Goal: Information Seeking & Learning: Learn about a topic

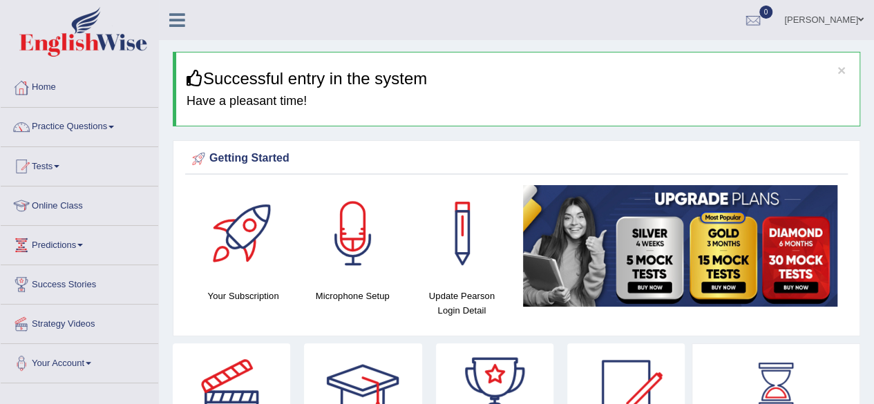
click at [55, 95] on link "Home" at bounding box center [79, 85] width 157 height 35
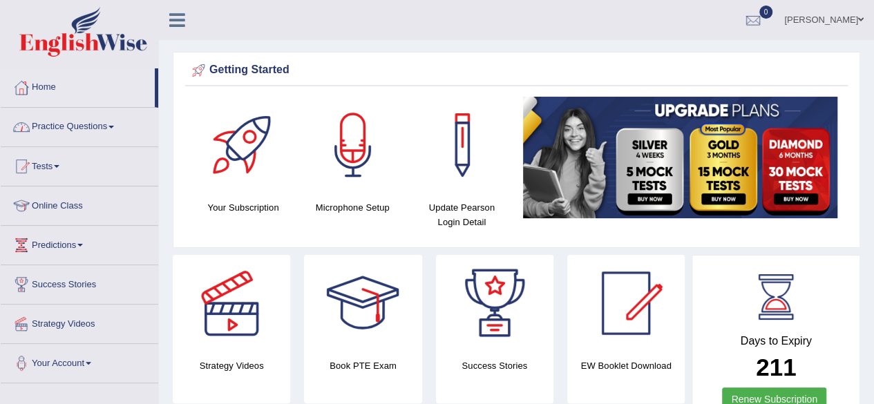
click at [46, 81] on link "Home" at bounding box center [78, 85] width 154 height 35
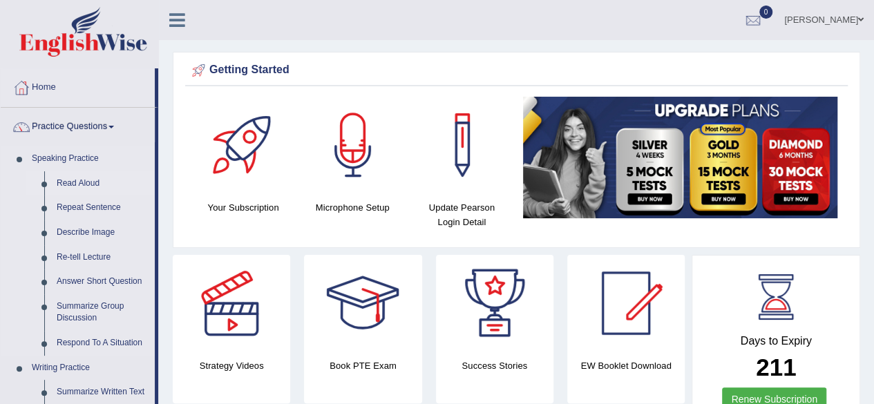
click at [80, 187] on link "Read Aloud" at bounding box center [102, 183] width 104 height 25
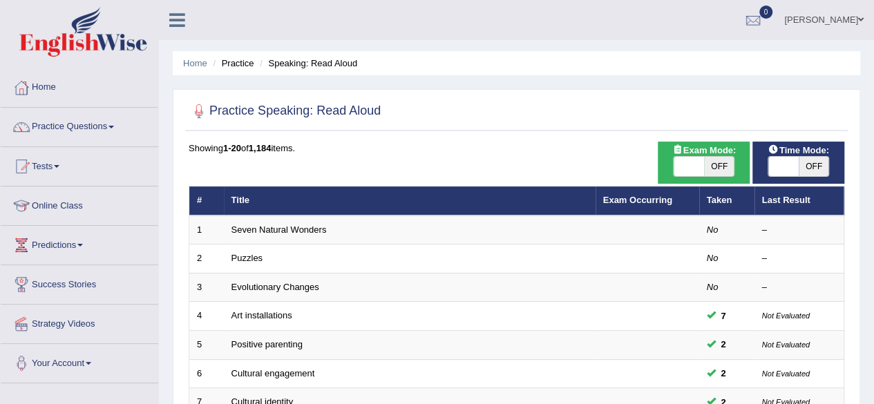
click at [728, 166] on span "OFF" at bounding box center [719, 166] width 30 height 19
checkbox input "true"
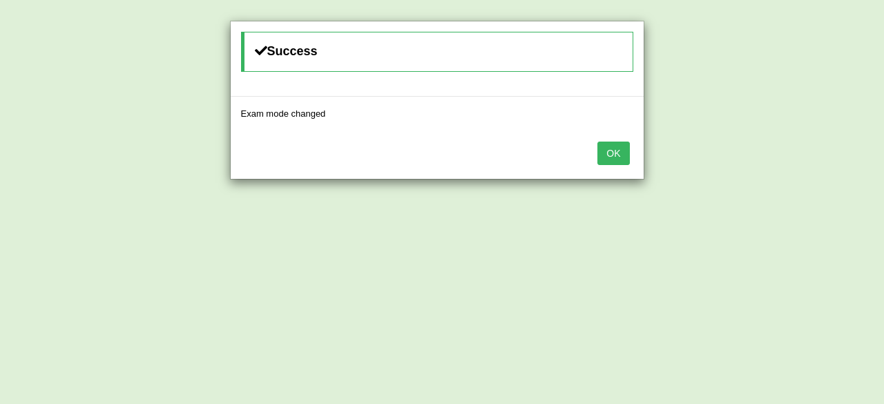
click at [615, 148] on button "OK" at bounding box center [613, 153] width 32 height 23
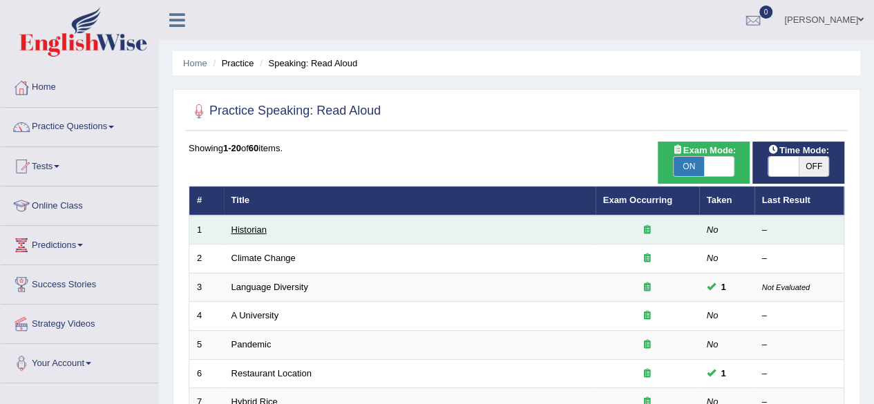
click at [262, 231] on link "Historian" at bounding box center [248, 229] width 35 height 10
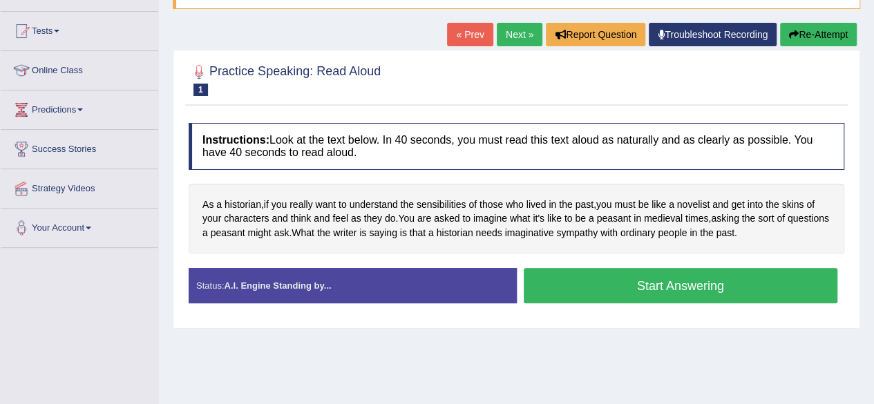
scroll to position [221, 0]
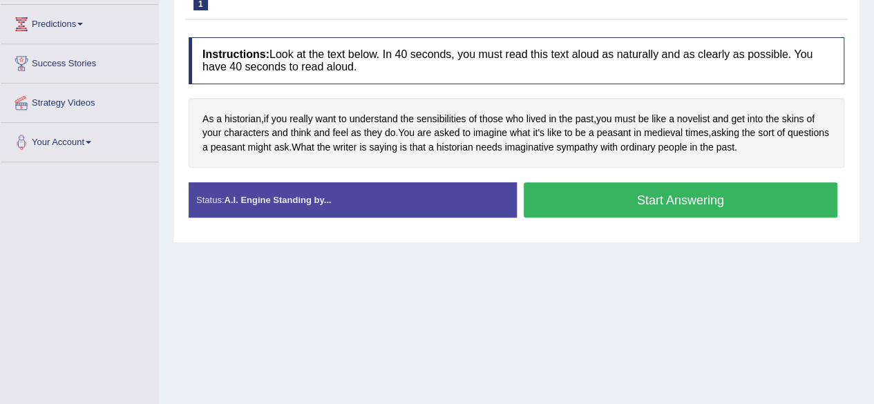
click at [666, 204] on button "Start Answering" at bounding box center [680, 199] width 314 height 35
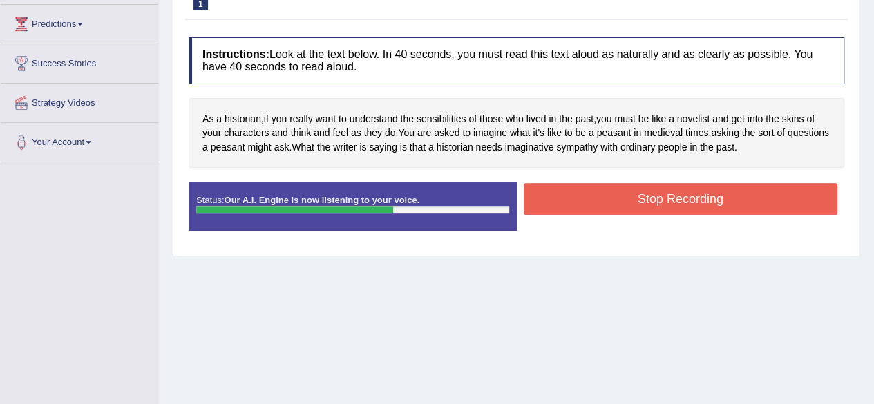
click at [666, 204] on button "Stop Recording" at bounding box center [680, 199] width 314 height 32
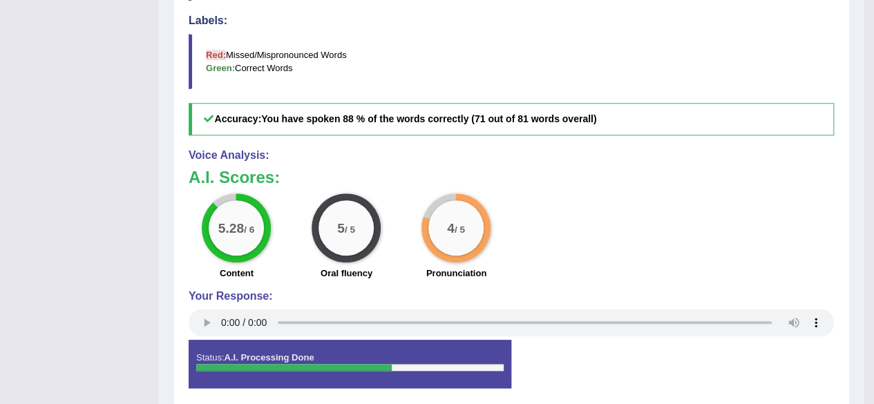
scroll to position [144, 0]
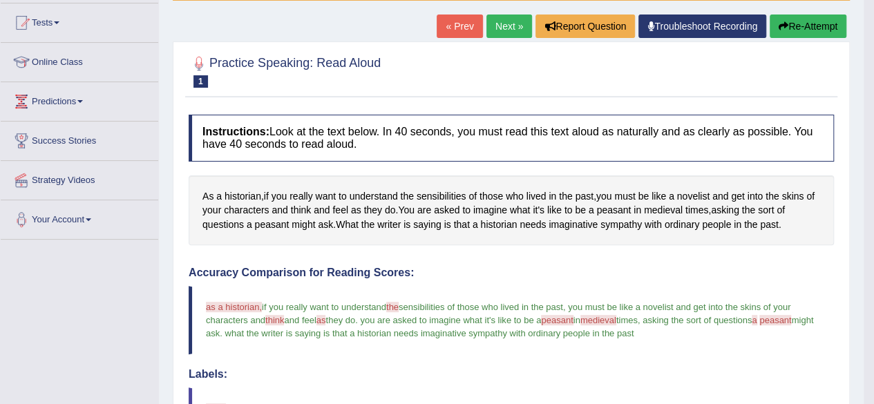
click at [514, 30] on link "Next »" at bounding box center [509, 26] width 46 height 23
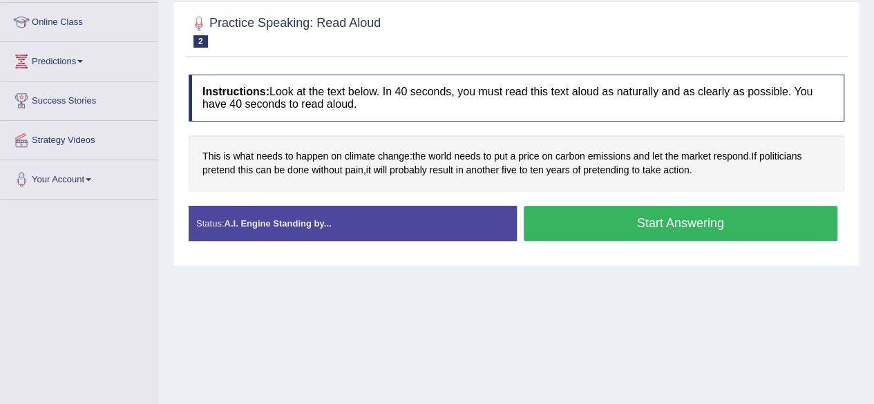
scroll to position [193, 0]
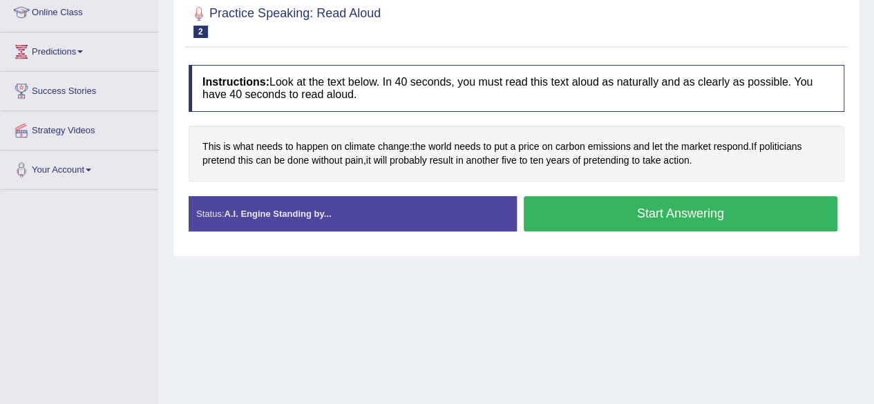
click at [659, 223] on button "Start Answering" at bounding box center [680, 213] width 314 height 35
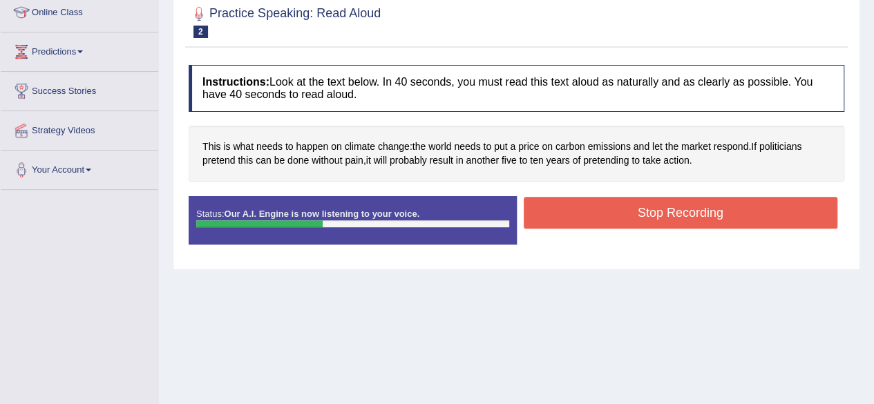
click at [659, 223] on button "Stop Recording" at bounding box center [680, 213] width 314 height 32
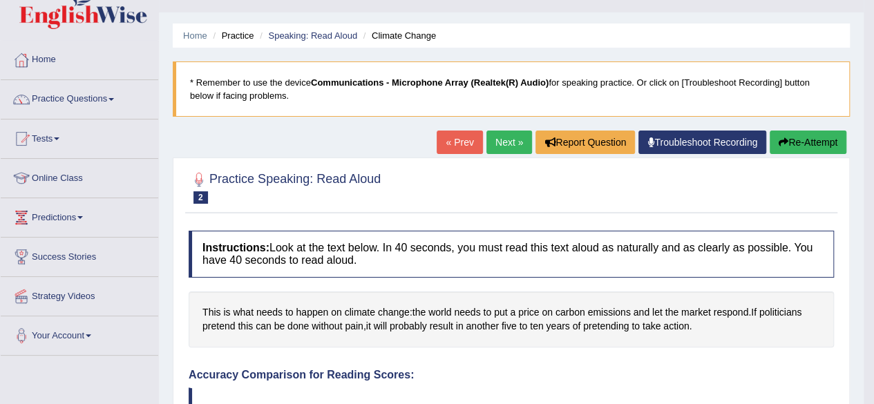
scroll to position [0, 0]
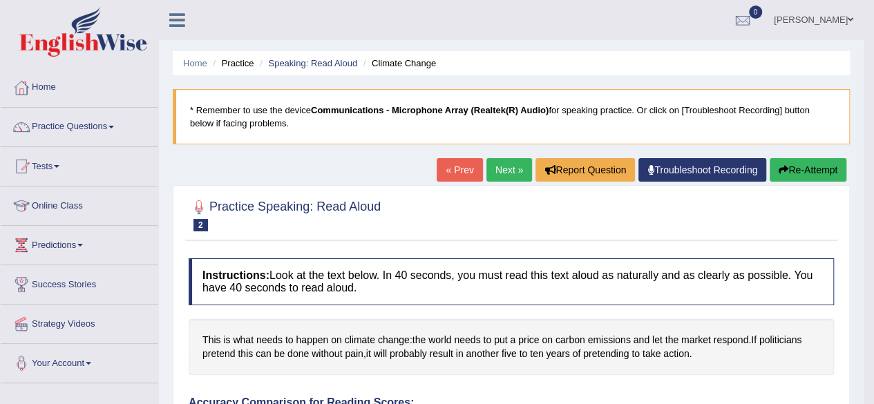
click at [497, 173] on link "Next »" at bounding box center [509, 169] width 46 height 23
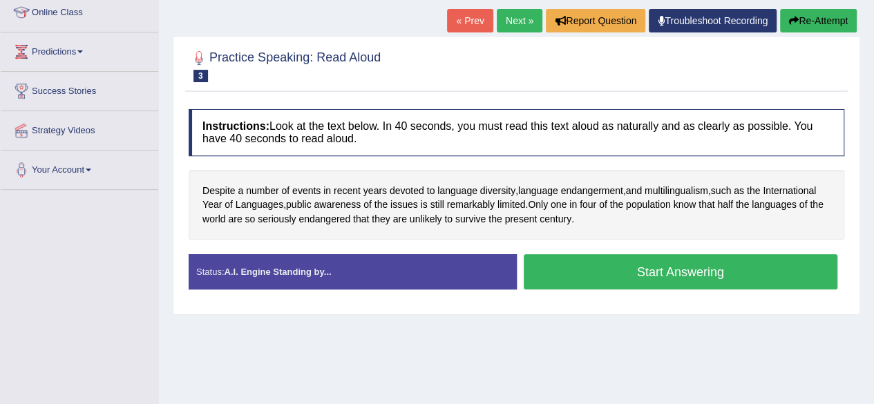
click at [584, 274] on button "Start Answering" at bounding box center [680, 271] width 314 height 35
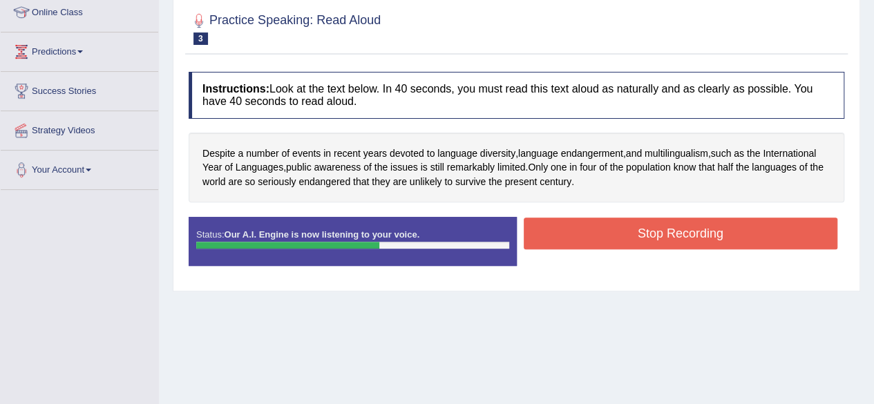
click at [615, 229] on button "Stop Recording" at bounding box center [680, 234] width 314 height 32
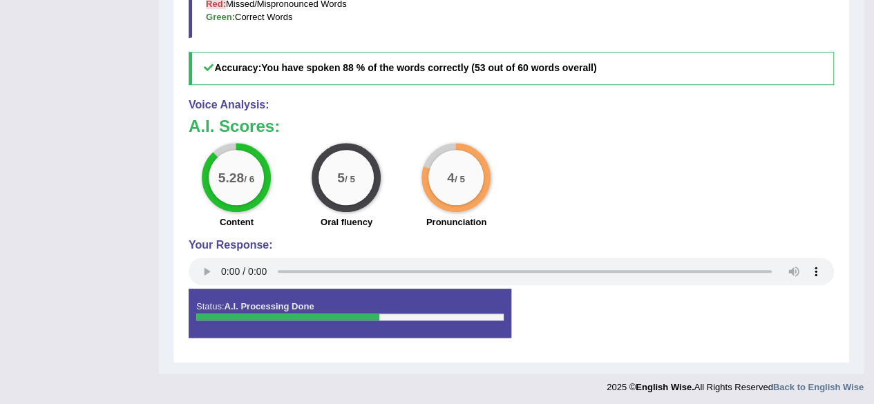
scroll to position [202, 0]
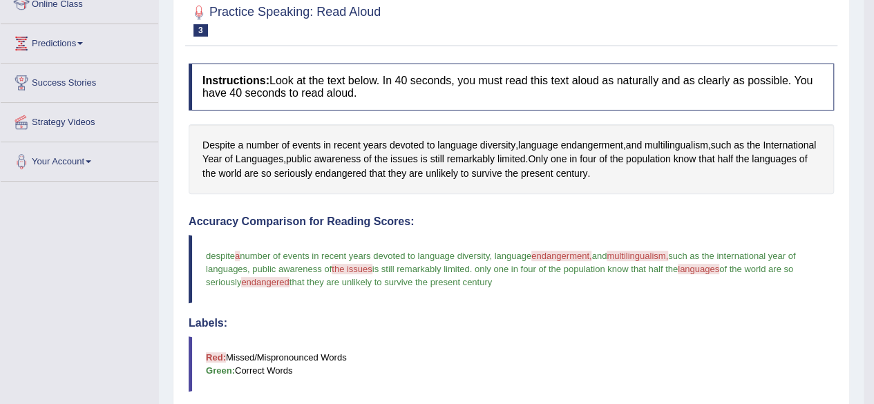
click at [587, 49] on div "Practice Speaking: Read Aloud 3 Language Diversity Instructions: Look at the te…" at bounding box center [511, 353] width 677 height 726
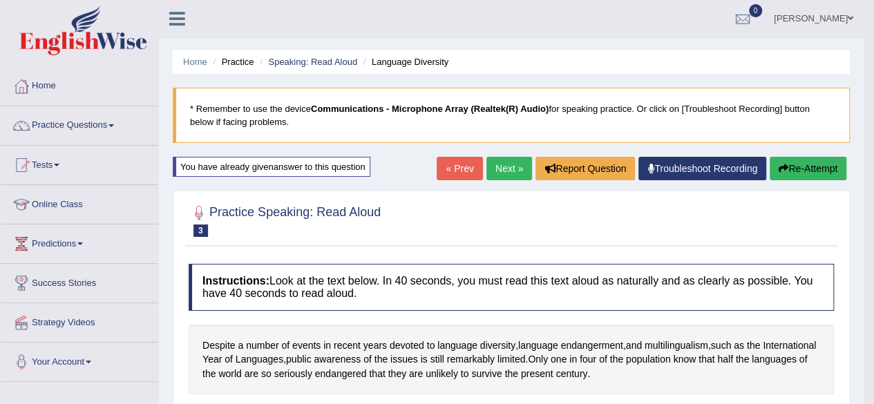
scroll to position [0, 0]
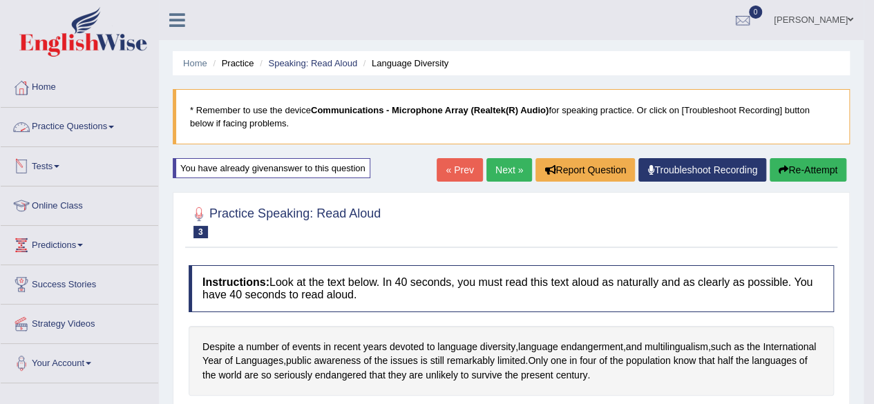
click at [54, 121] on link "Practice Questions" at bounding box center [79, 125] width 157 height 35
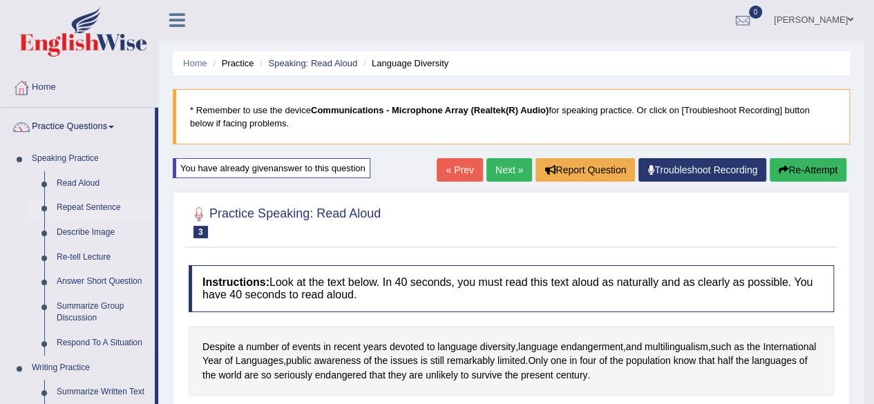
click at [93, 207] on link "Repeat Sentence" at bounding box center [102, 207] width 104 height 25
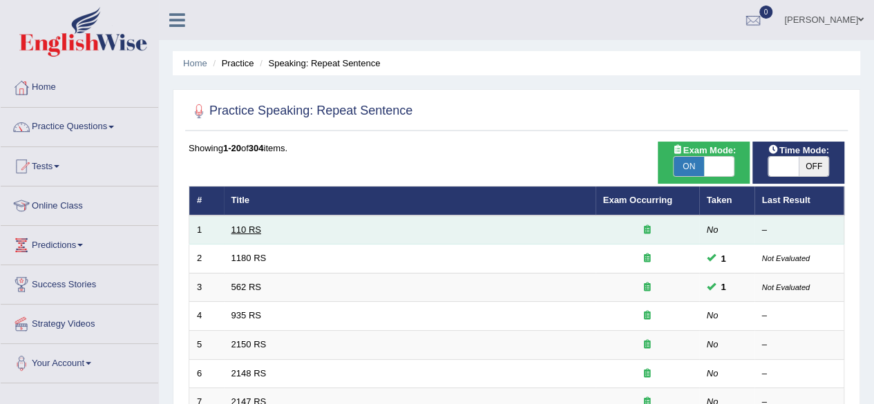
click at [249, 230] on link "110 RS" at bounding box center [246, 229] width 30 height 10
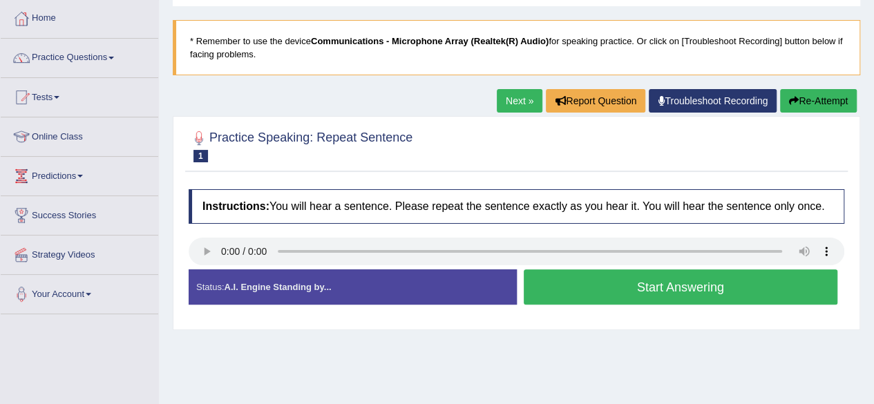
scroll to position [166, 0]
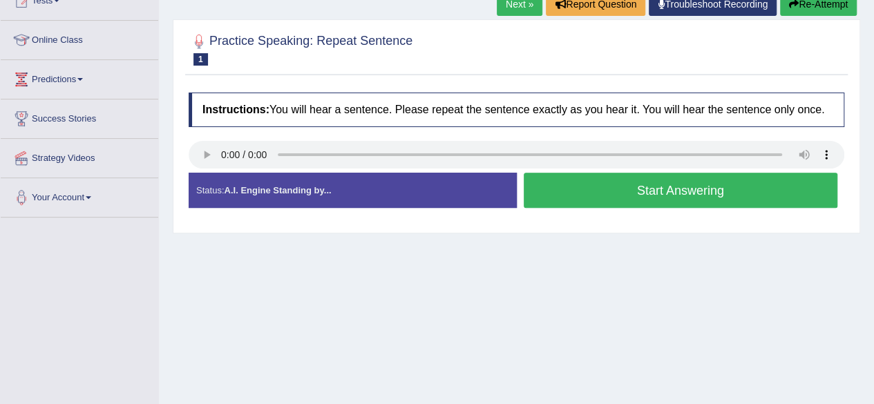
click at [557, 189] on button "Start Answering" at bounding box center [680, 190] width 314 height 35
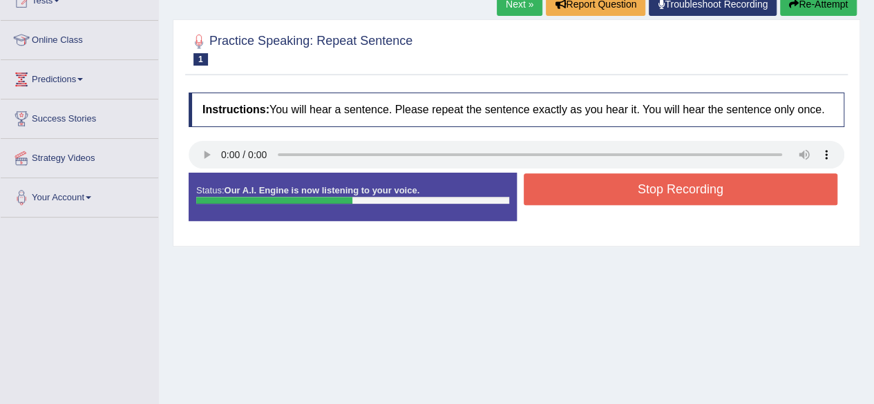
click at [557, 189] on button "Stop Recording" at bounding box center [680, 189] width 314 height 32
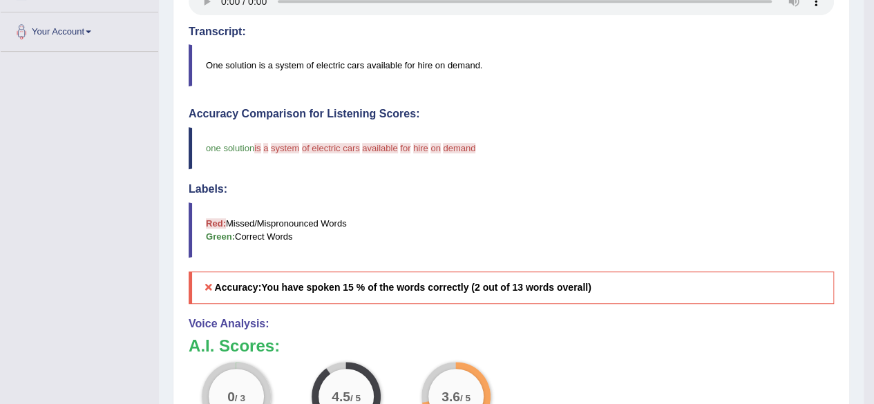
scroll to position [0, 0]
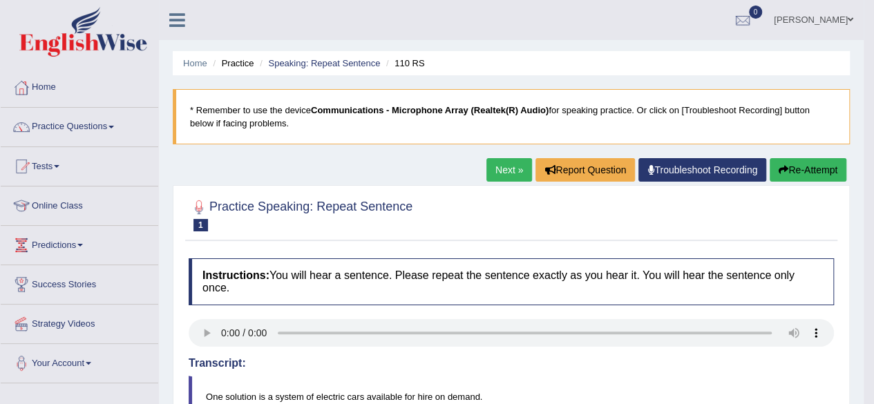
click at [800, 167] on button "Re-Attempt" at bounding box center [807, 169] width 77 height 23
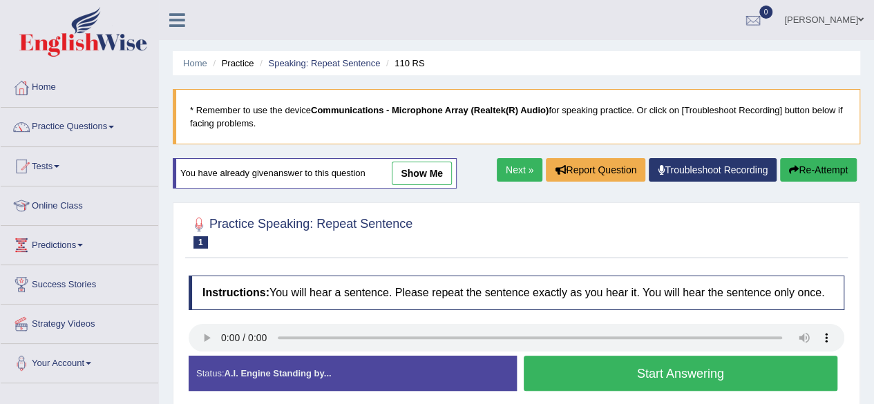
click at [617, 372] on button "Start Answering" at bounding box center [680, 373] width 314 height 35
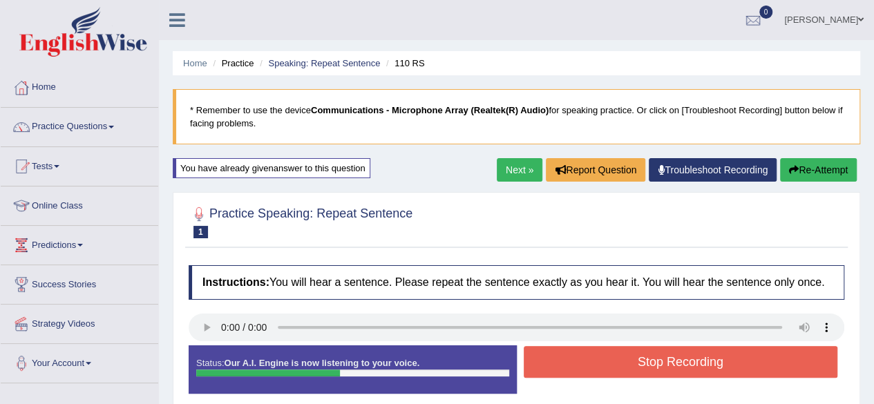
click at [658, 355] on button "Stop Recording" at bounding box center [680, 362] width 314 height 32
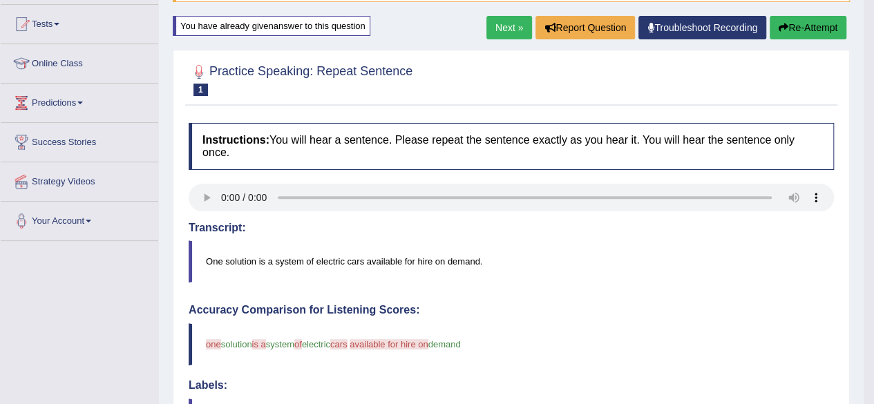
scroll to position [143, 0]
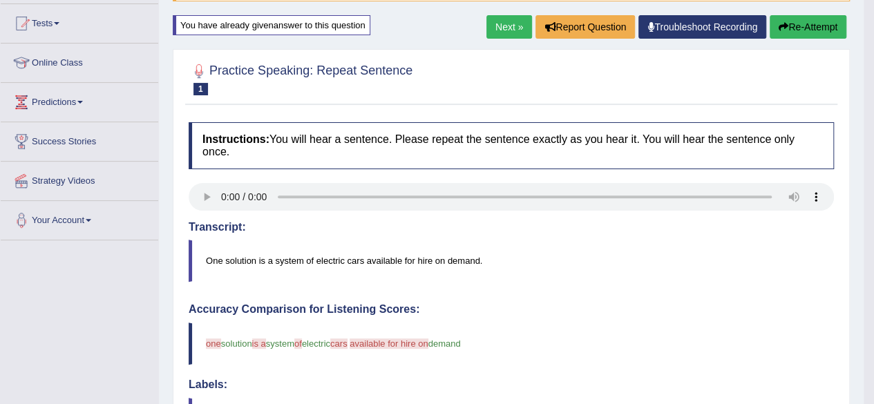
click at [809, 27] on button "Re-Attempt" at bounding box center [807, 26] width 77 height 23
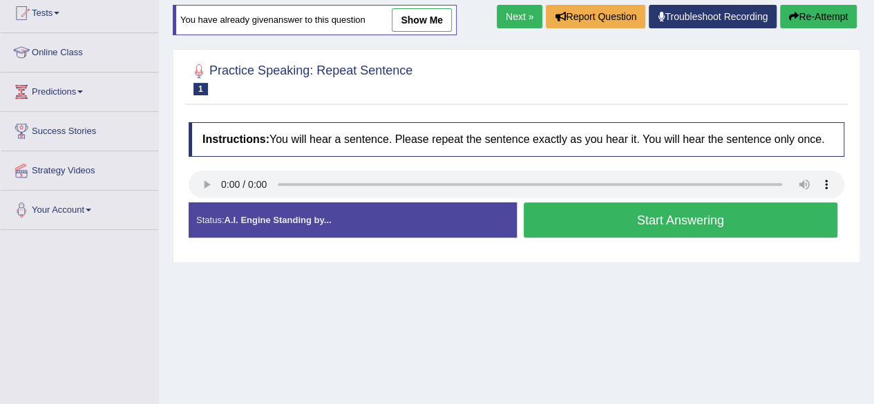
click at [635, 229] on button "Start Answering" at bounding box center [680, 219] width 314 height 35
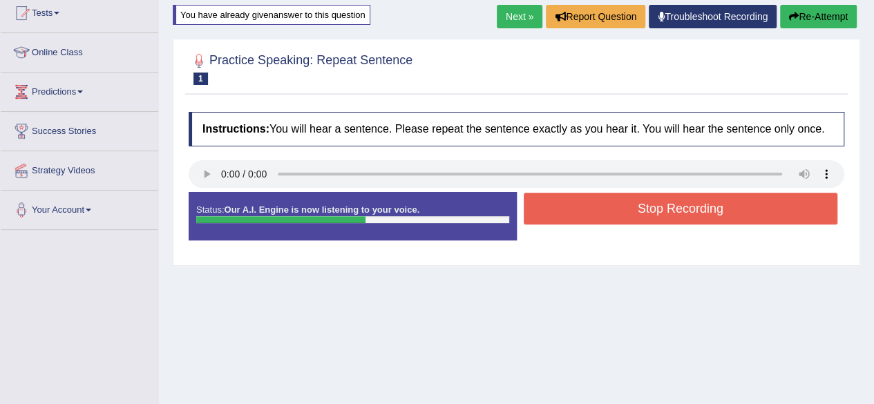
click at [639, 214] on button "Stop Recording" at bounding box center [680, 209] width 314 height 32
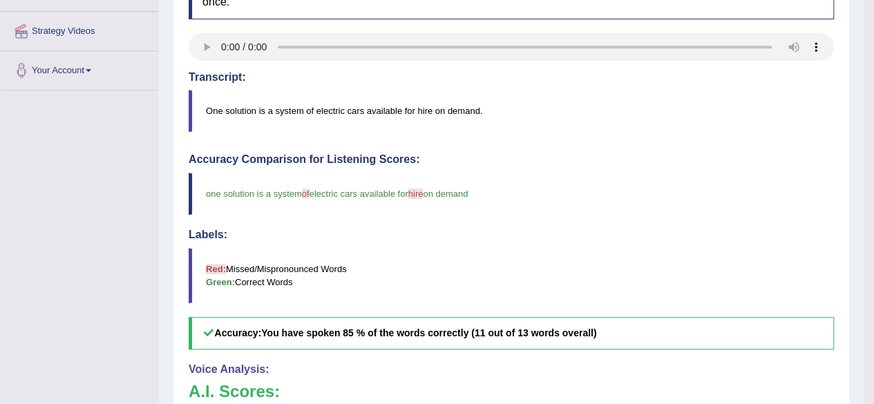
scroll to position [153, 0]
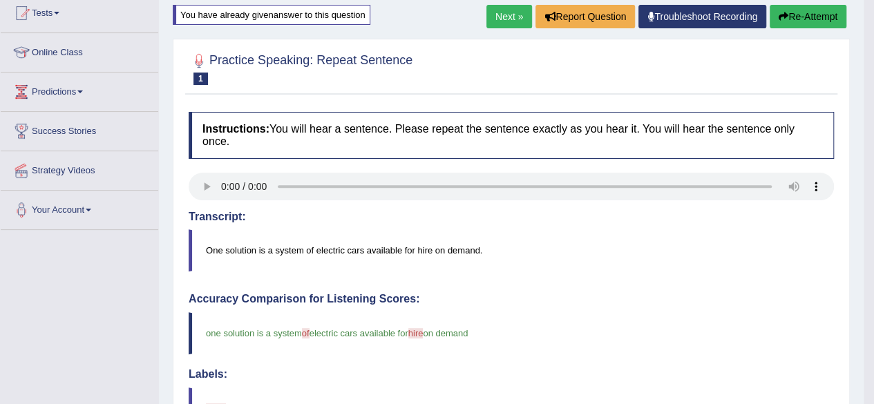
click at [517, 12] on link "Next »" at bounding box center [509, 16] width 46 height 23
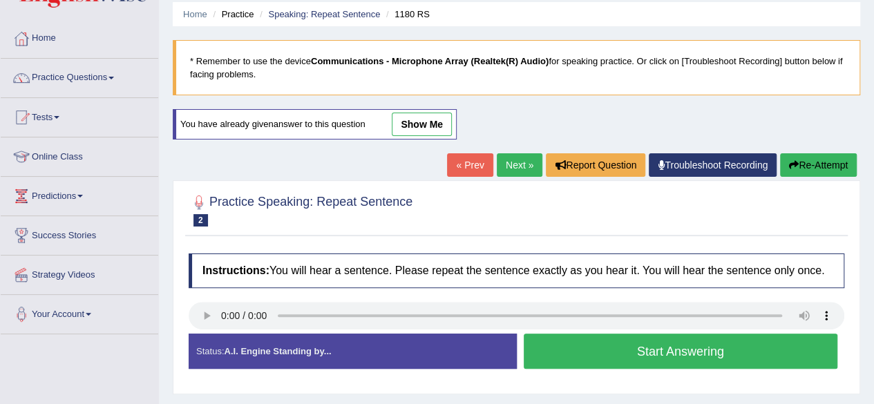
scroll to position [83, 0]
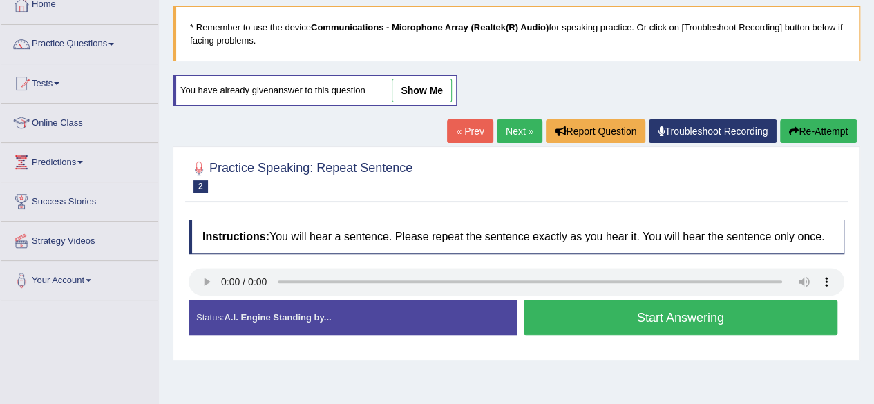
click at [697, 325] on button "Start Answering" at bounding box center [680, 317] width 314 height 35
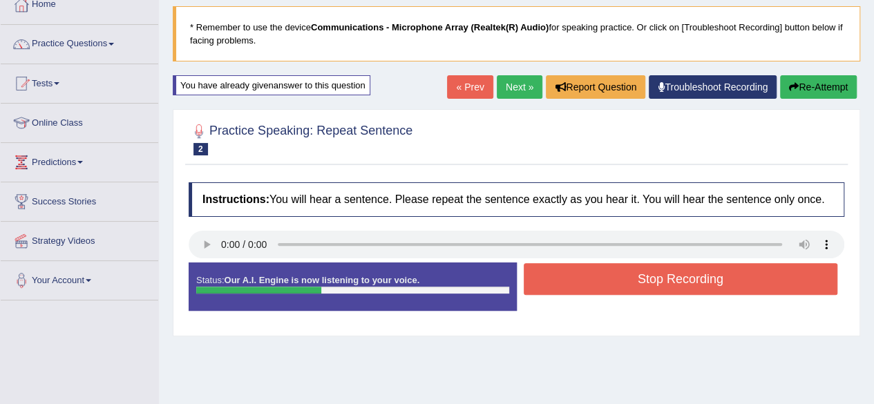
click at [674, 267] on button "Stop Recording" at bounding box center [680, 279] width 314 height 32
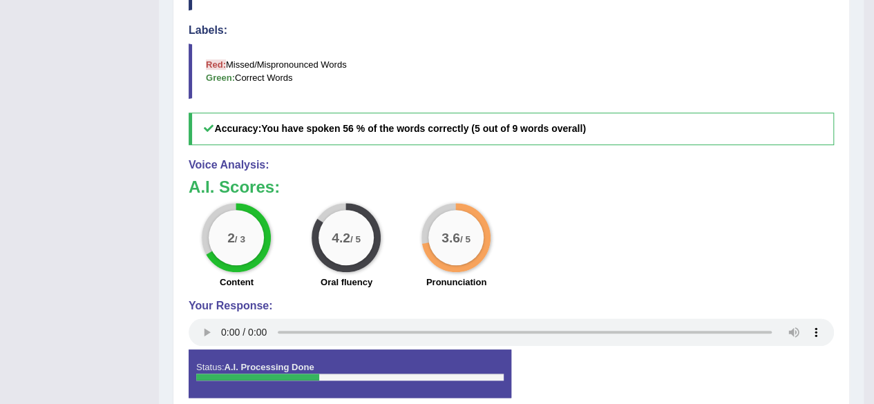
scroll to position [144, 0]
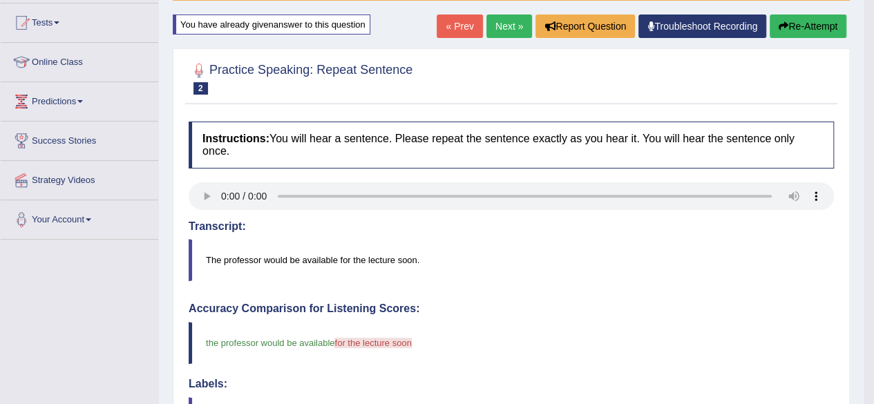
click at [511, 26] on link "Next »" at bounding box center [509, 26] width 46 height 23
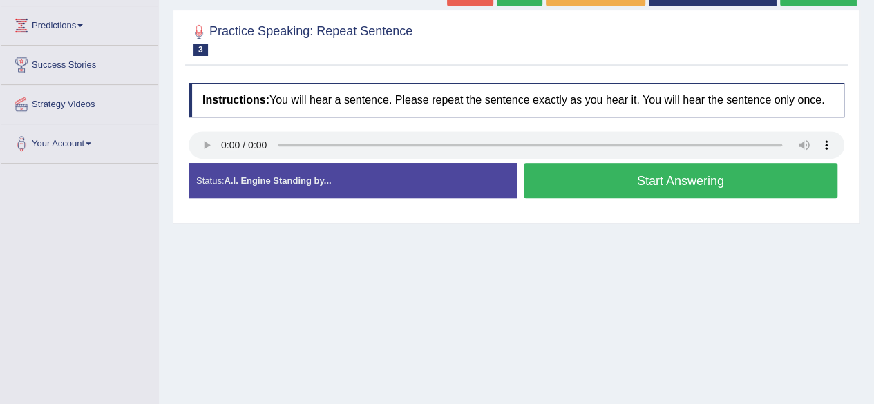
scroll to position [221, 0]
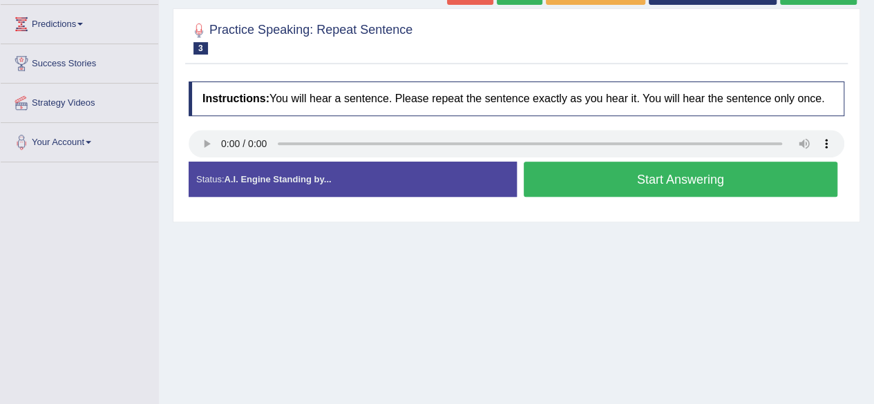
click at [606, 184] on button "Start Answering" at bounding box center [680, 179] width 314 height 35
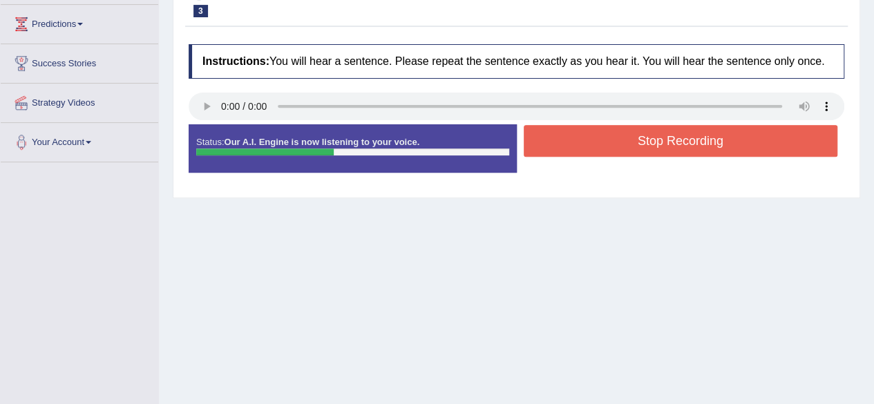
click at [625, 147] on button "Stop Recording" at bounding box center [680, 141] width 314 height 32
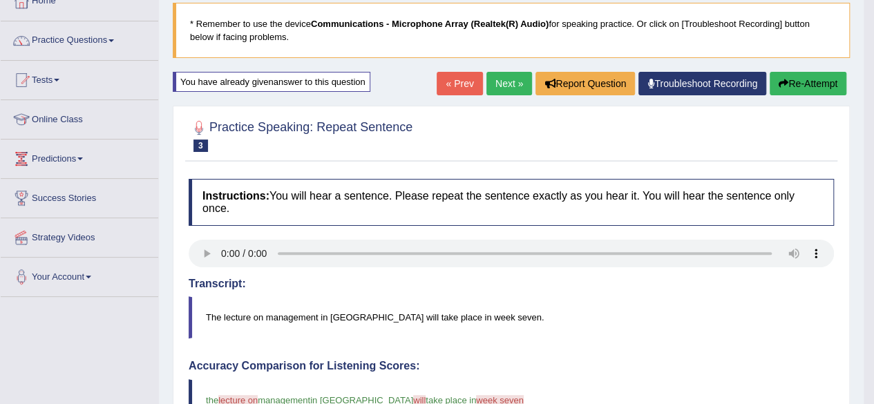
scroll to position [83, 0]
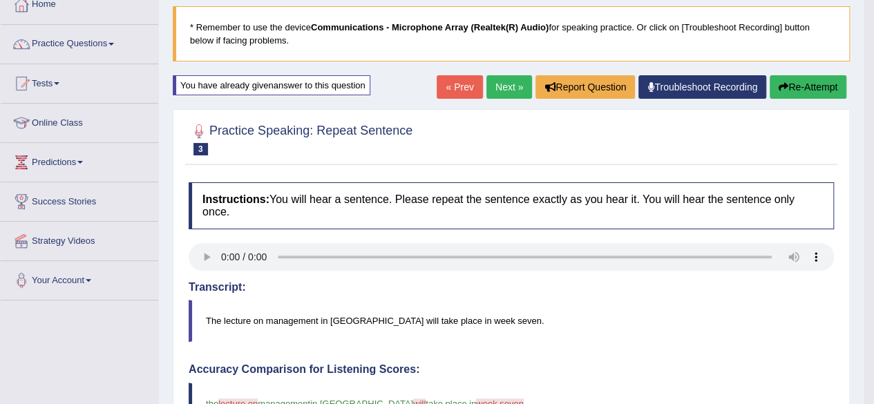
click at [499, 88] on link "Next »" at bounding box center [509, 86] width 46 height 23
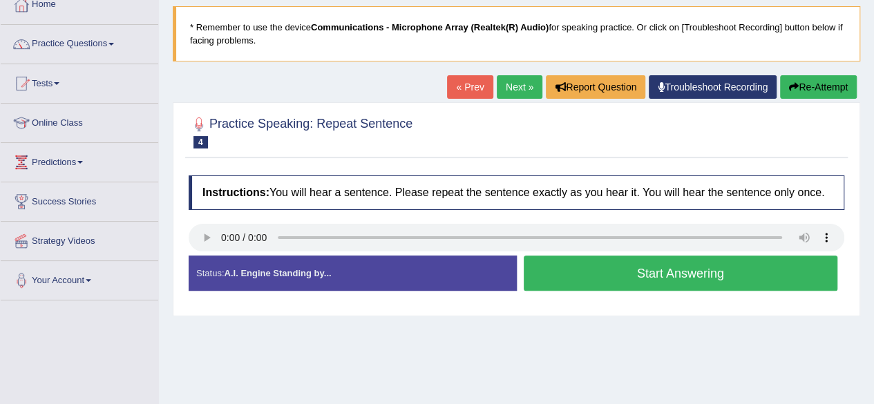
click at [568, 267] on button "Start Answering" at bounding box center [680, 272] width 314 height 35
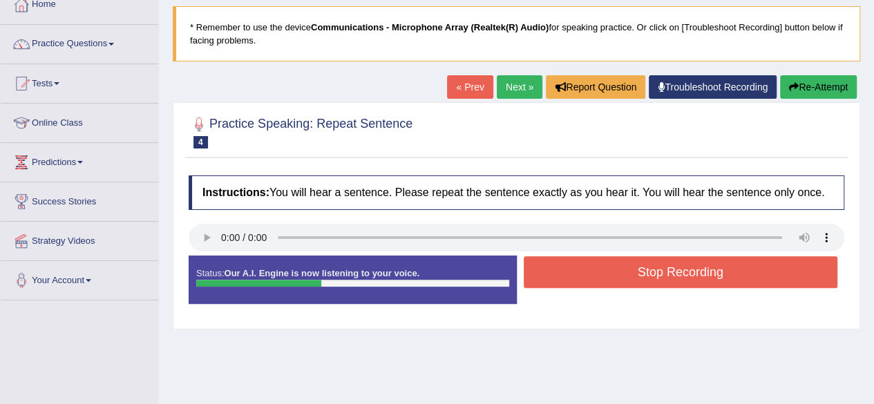
click at [568, 267] on button "Stop Recording" at bounding box center [680, 272] width 314 height 32
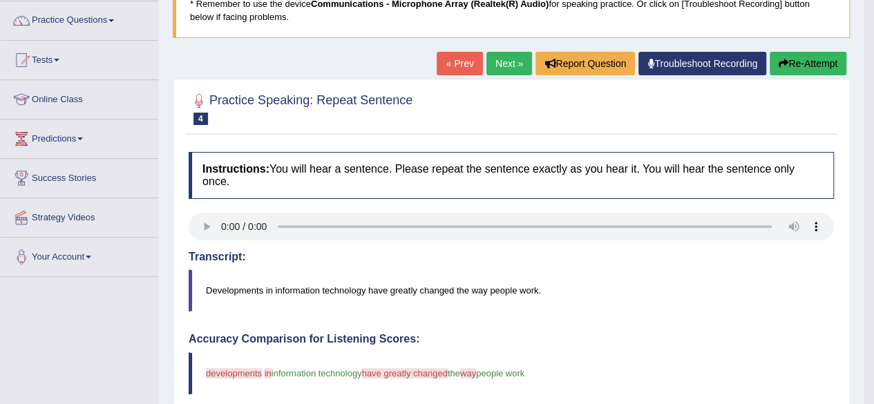
scroll to position [83, 0]
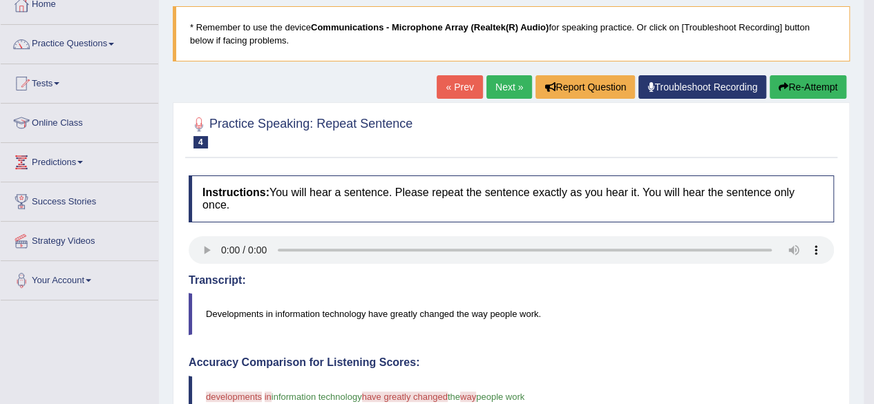
click at [500, 90] on link "Next »" at bounding box center [509, 86] width 46 height 23
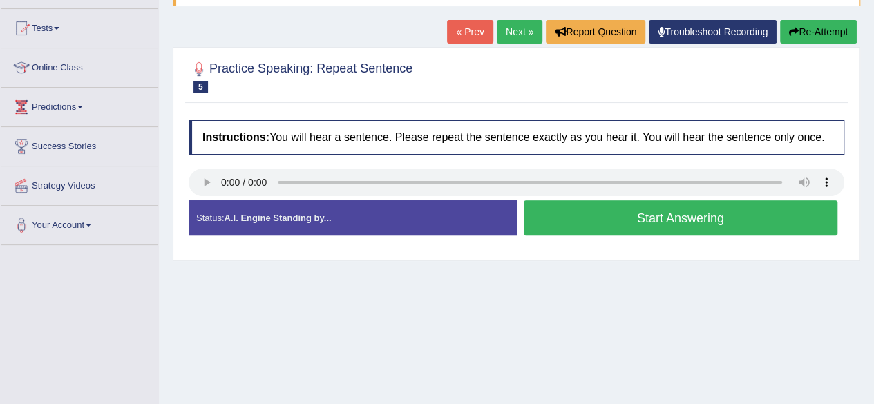
click at [769, 216] on button "Start Answering" at bounding box center [680, 217] width 314 height 35
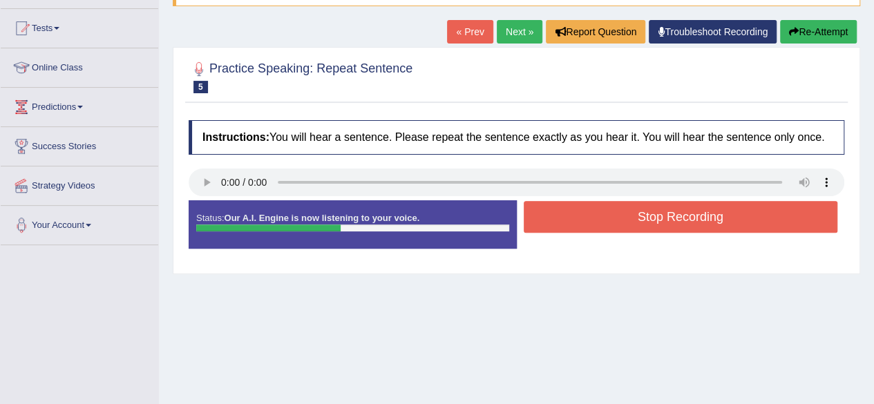
click at [769, 216] on button "Stop Recording" at bounding box center [680, 217] width 314 height 32
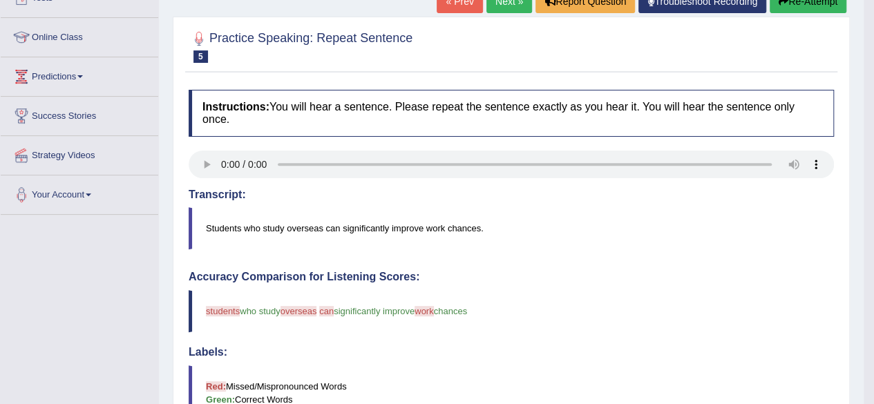
scroll to position [166, 0]
